Goal: Use online tool/utility: Use online tool/utility

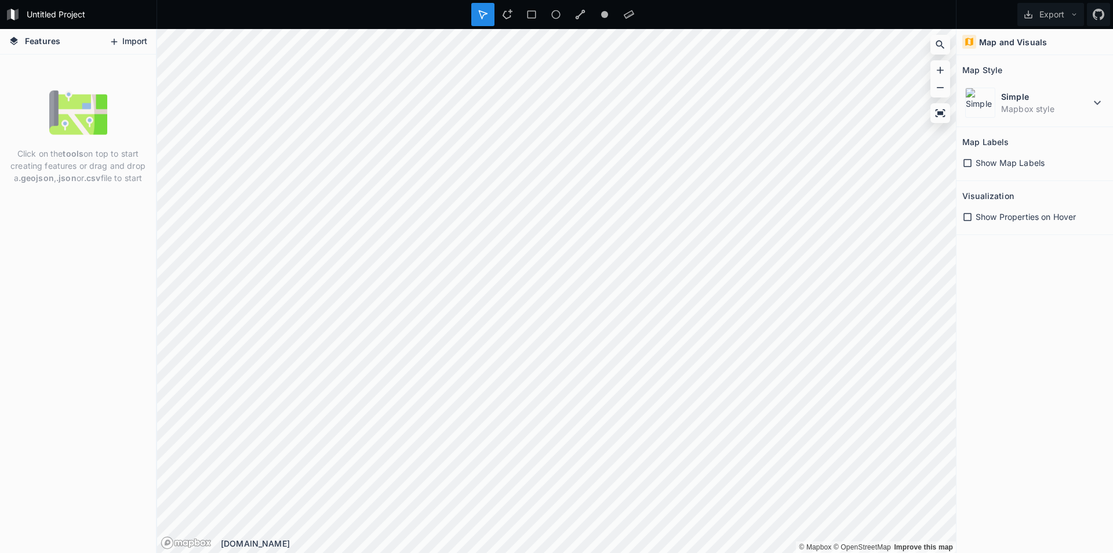
click at [115, 48] on button "Import" at bounding box center [128, 41] width 50 height 19
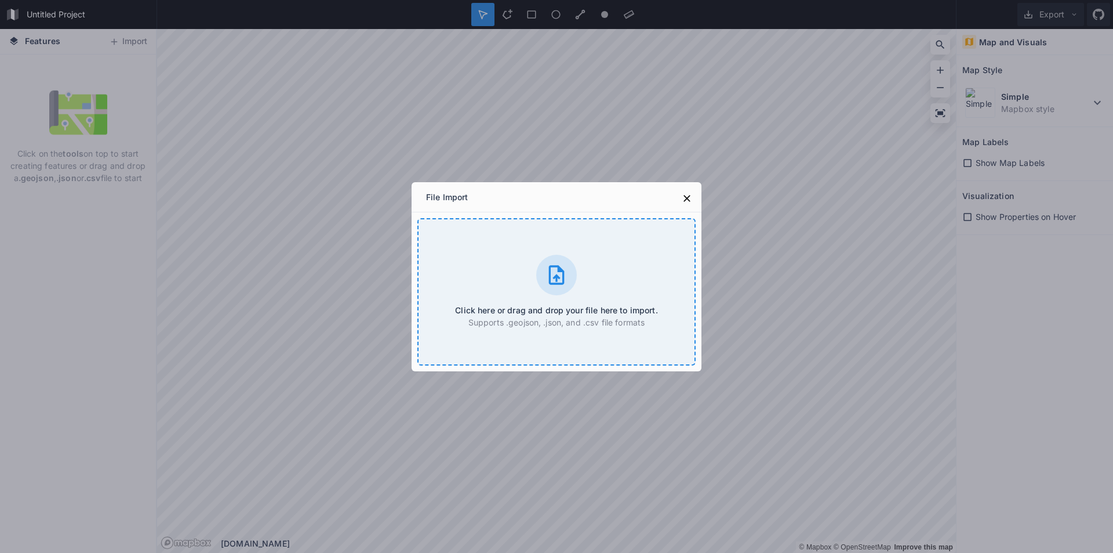
click at [524, 268] on div "Click here or drag and drop your file here to import. Supports .geojson, .json,…" at bounding box center [556, 291] width 278 height 147
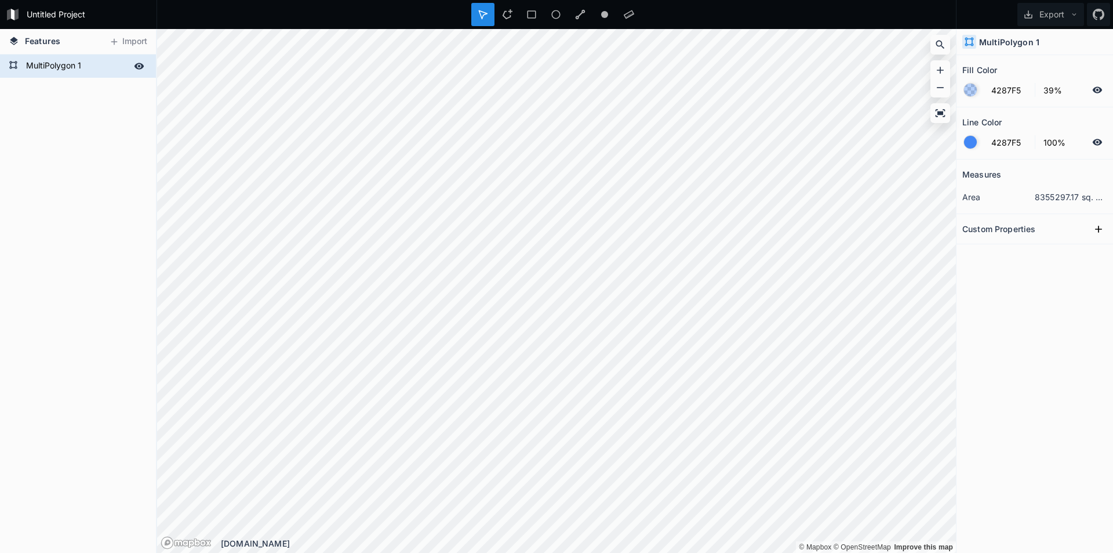
click at [85, 67] on form "MultiPolygon 1" at bounding box center [77, 65] width 108 height 17
click at [578, 19] on icon at bounding box center [581, 15] width 10 height 10
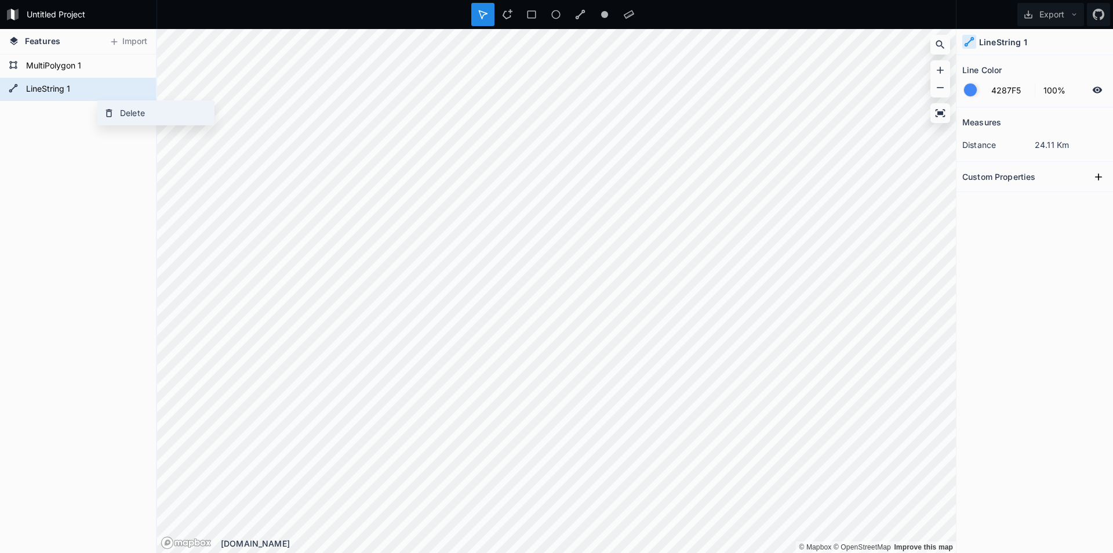
click at [151, 115] on div "Delete" at bounding box center [156, 113] width 116 height 24
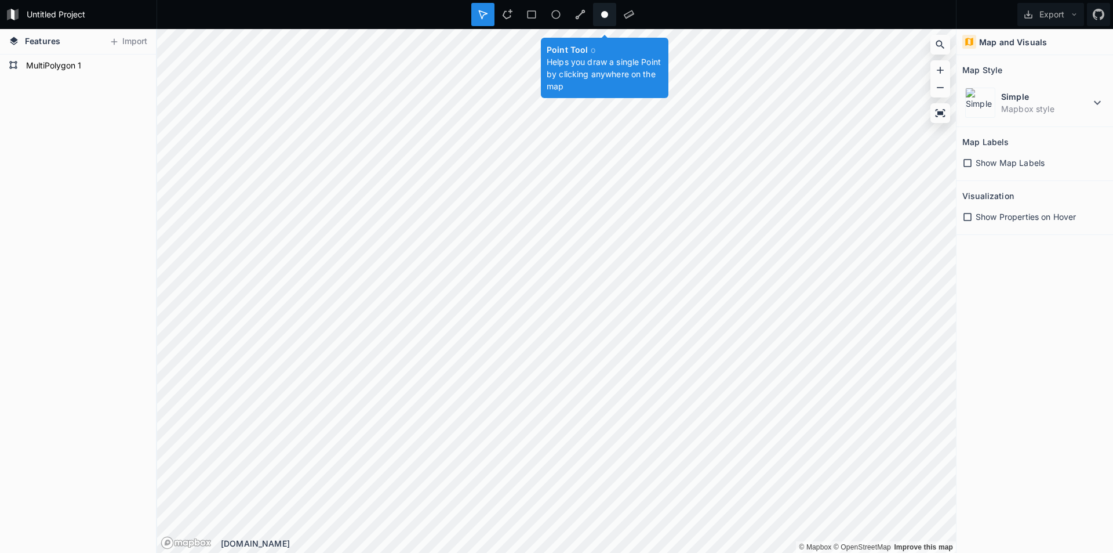
click at [603, 16] on circle at bounding box center [604, 14] width 7 height 7
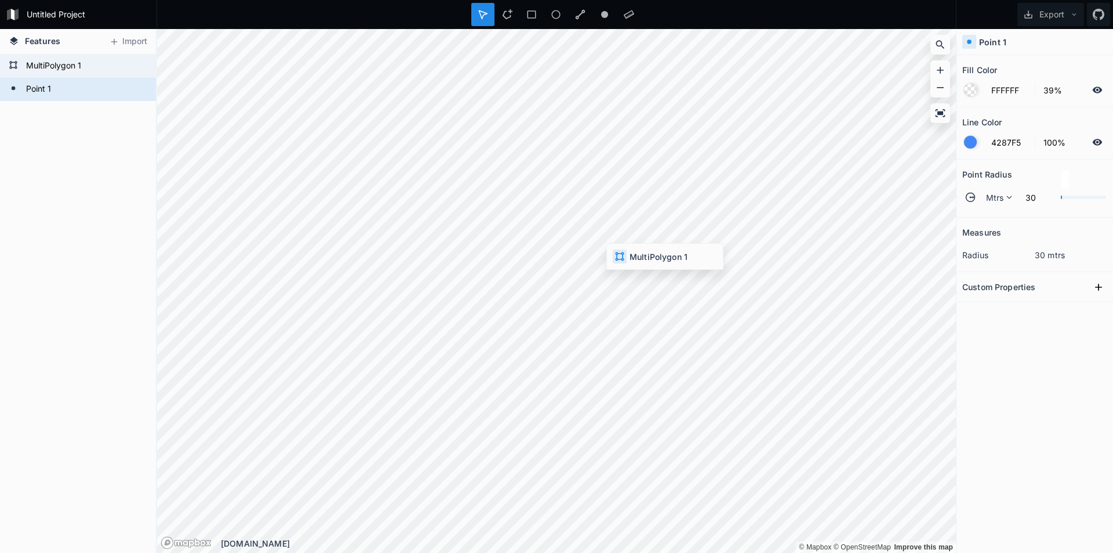
type input "4287F5"
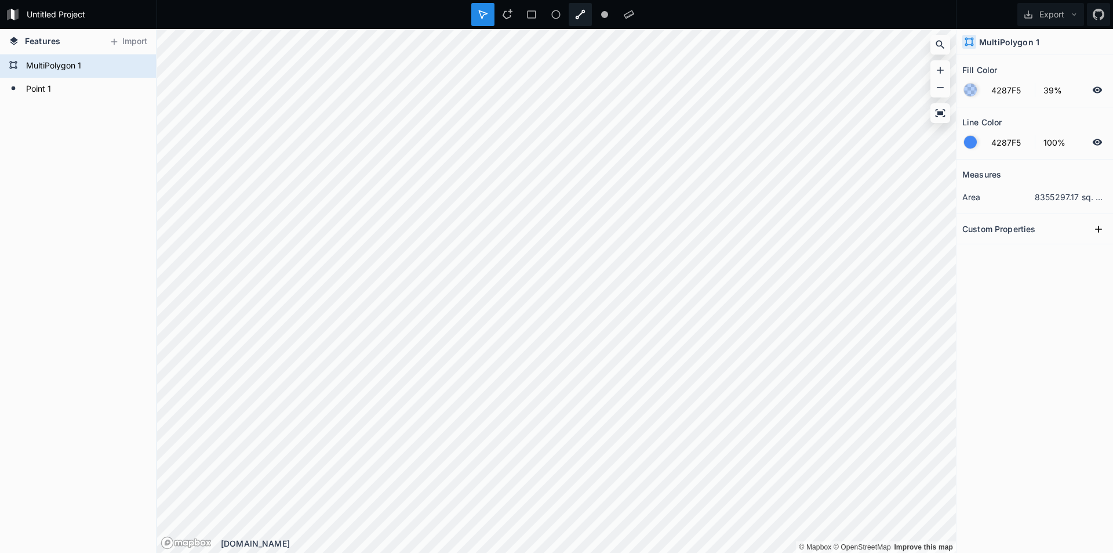
click at [571, 12] on div at bounding box center [580, 14] width 23 height 23
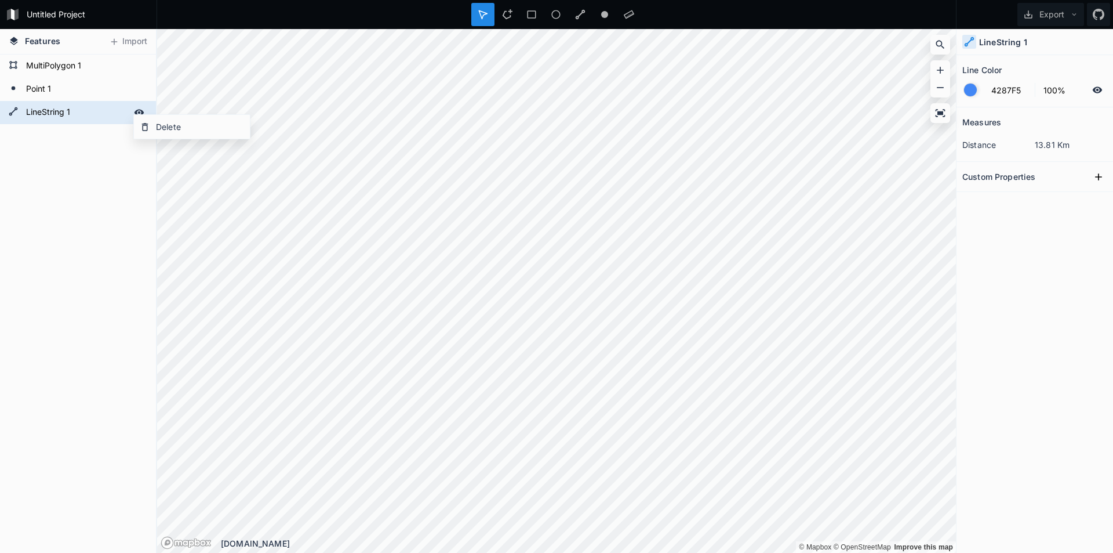
click at [119, 111] on form "LineString 1" at bounding box center [77, 112] width 108 height 17
click at [155, 125] on div "Delete" at bounding box center [192, 127] width 116 height 24
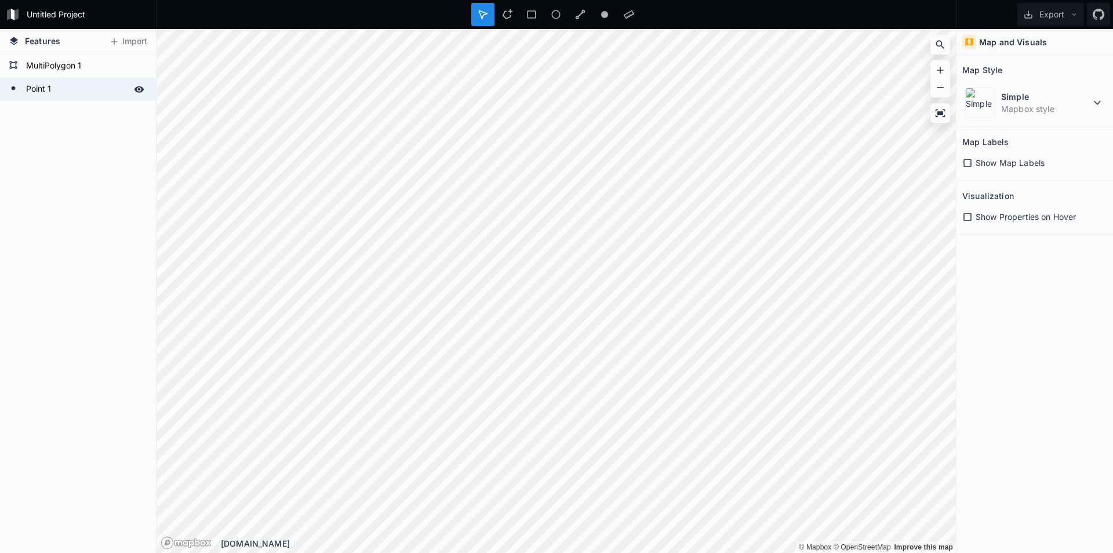
drag, startPoint x: 23, startPoint y: 81, endPoint x: 31, endPoint y: 83, distance: 7.7
click at [24, 81] on form "Point 1" at bounding box center [77, 89] width 108 height 17
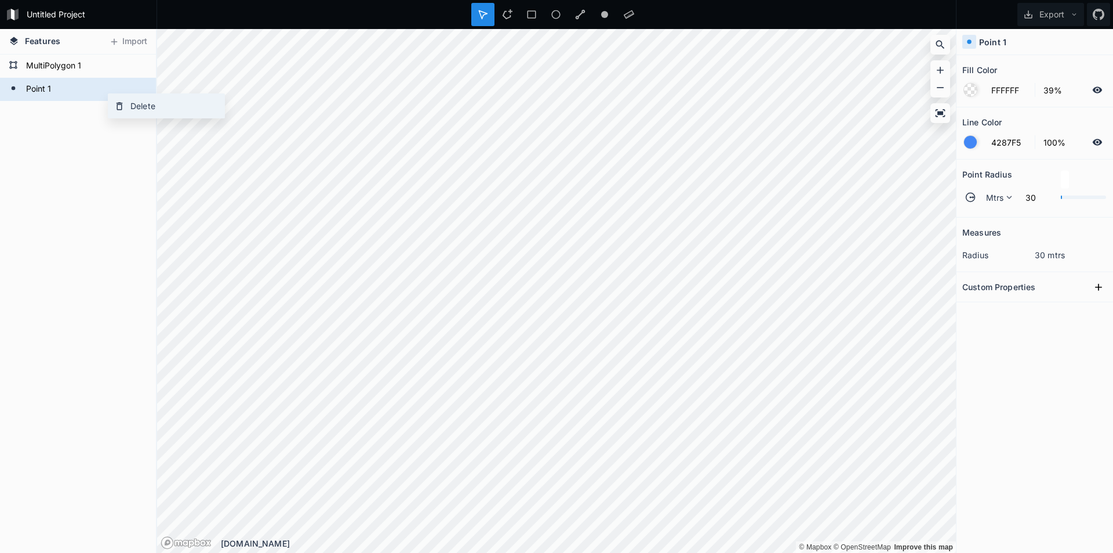
click at [159, 108] on div "Delete" at bounding box center [166, 106] width 116 height 24
